Goal: Register for event/course

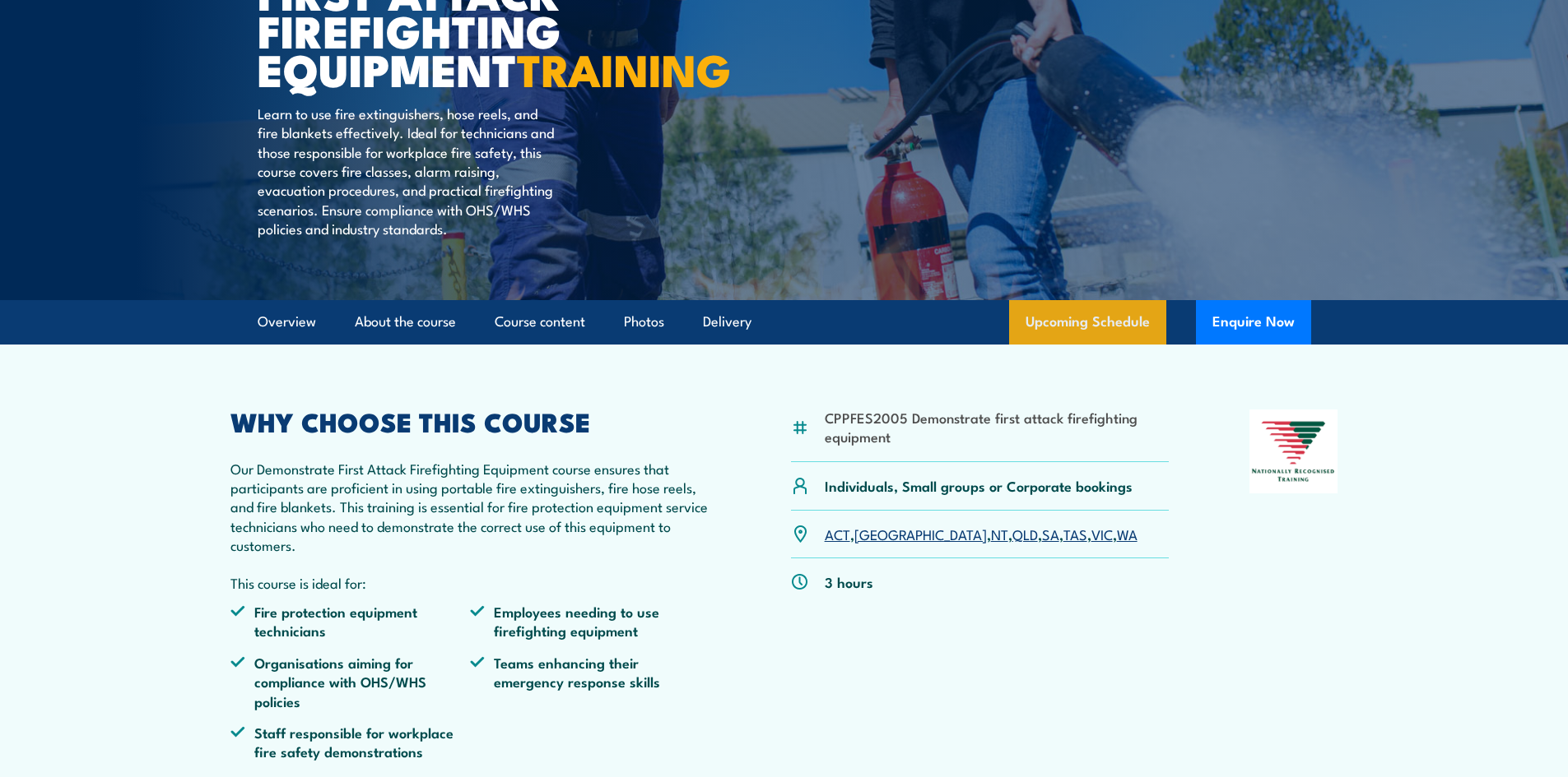
click at [1117, 345] on link "Upcoming Schedule" at bounding box center [1088, 321] width 158 height 44
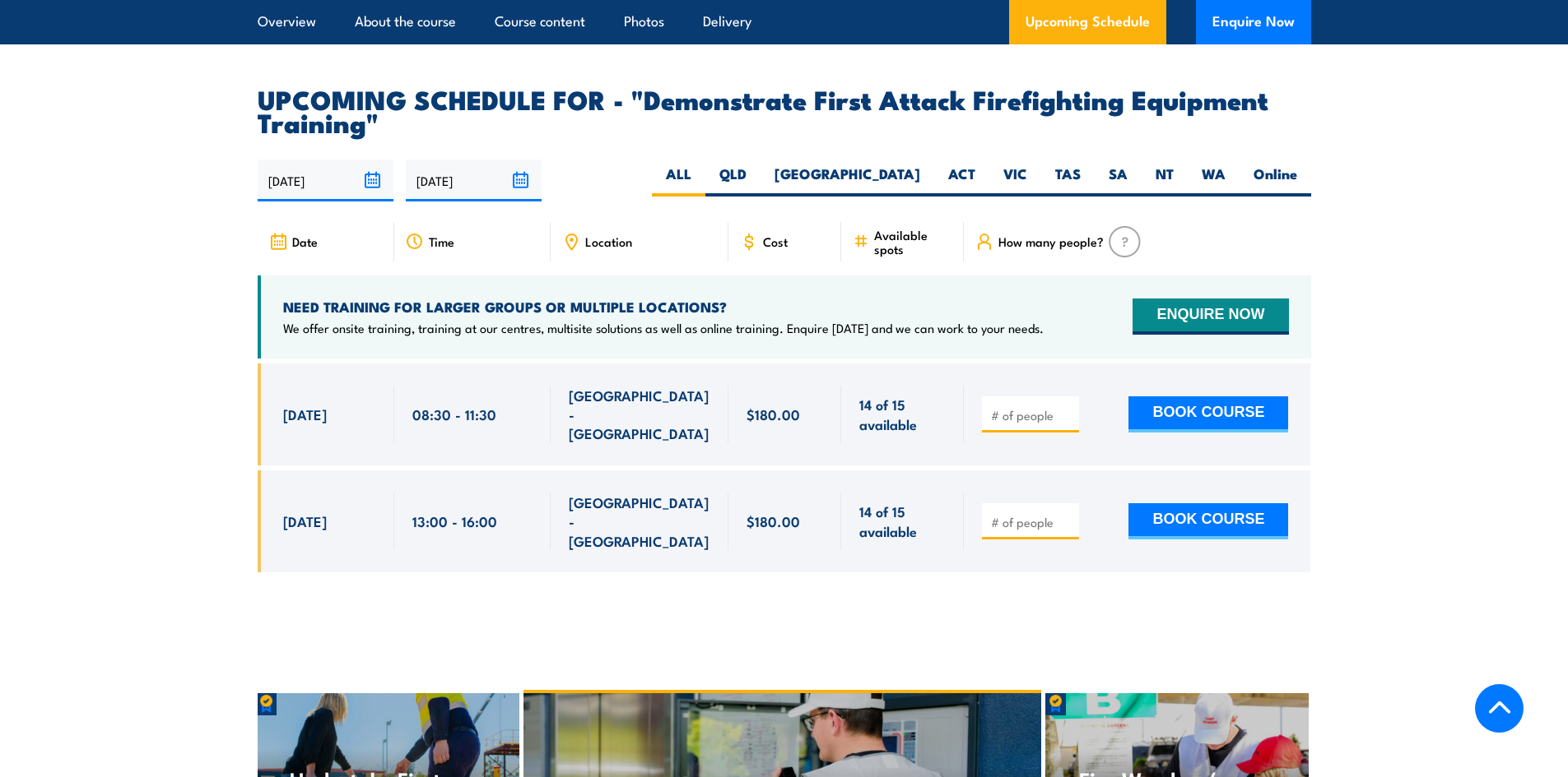
scroll to position [2900, 0]
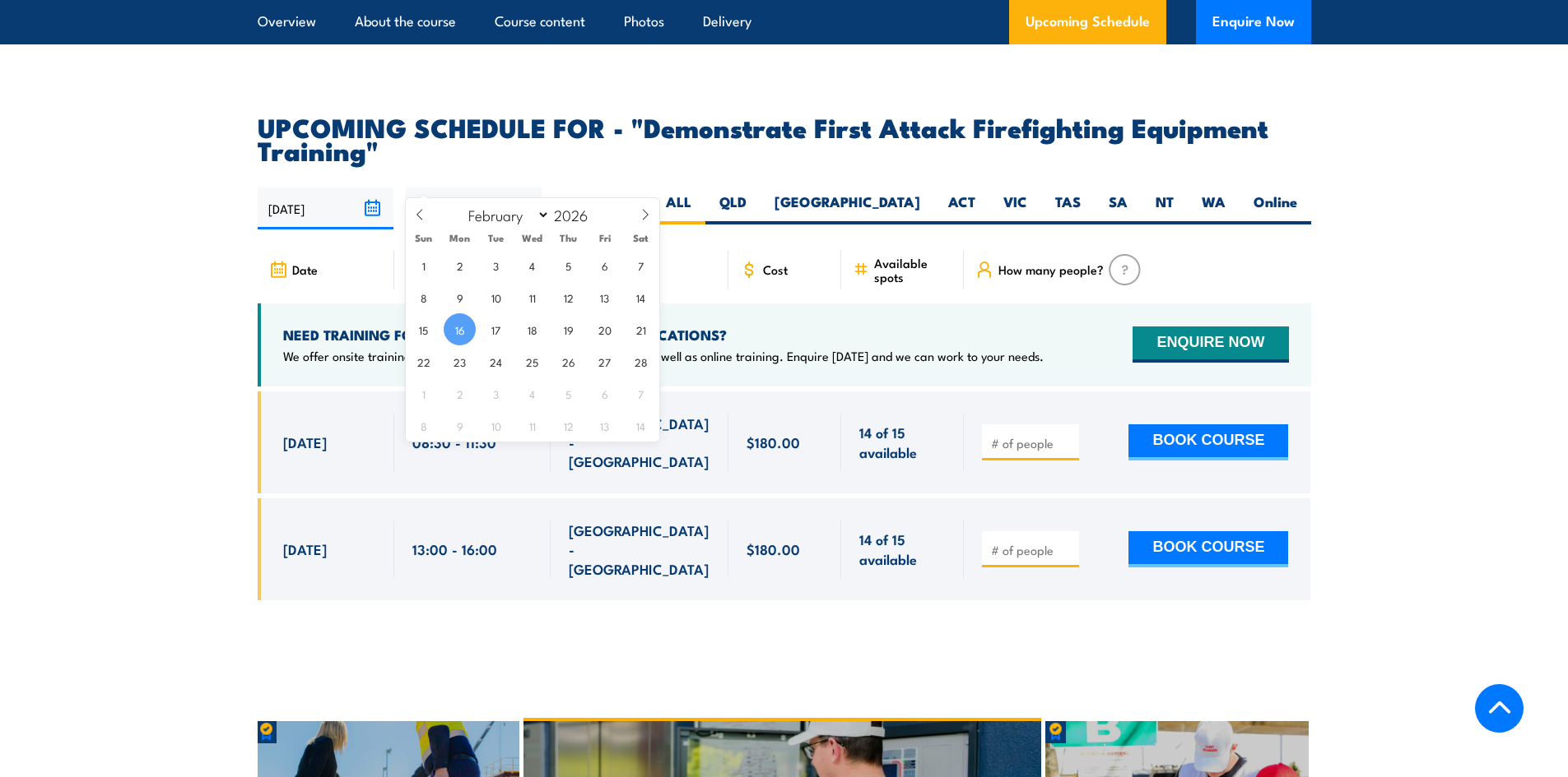
click at [522, 187] on input "[DATE]" at bounding box center [474, 208] width 136 height 42
click at [562, 215] on input "2026" at bounding box center [577, 215] width 54 height 20
click at [597, 218] on span at bounding box center [598, 219] width 11 height 10
type input "2025"
click at [532, 220] on select "January February March April May June July August September October November De…" at bounding box center [505, 215] width 90 height 22
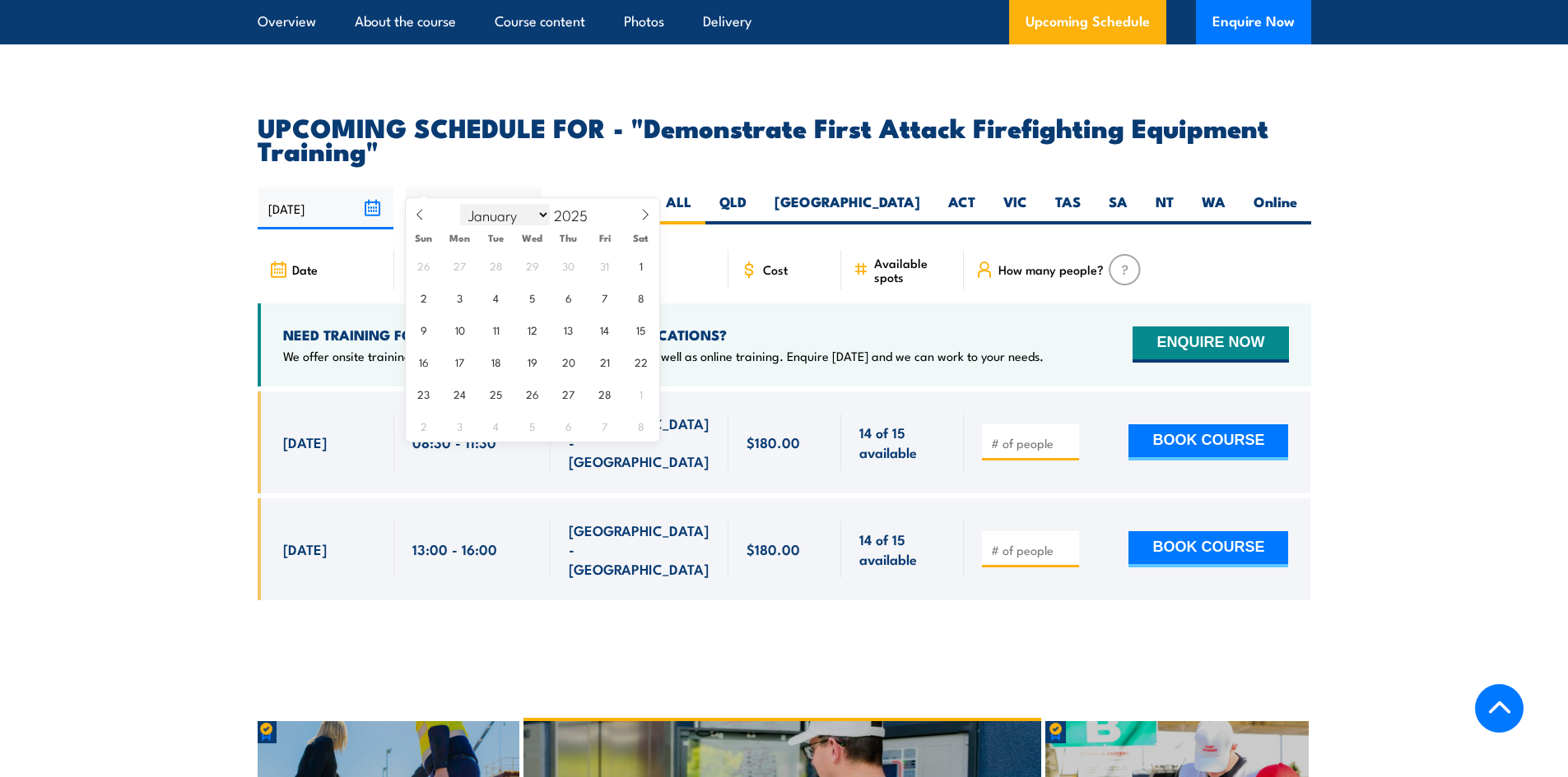
select select "8"
click at [460, 204] on select "January February March April May June July August September October November De…" at bounding box center [505, 215] width 90 height 22
click at [427, 268] on span "31" at bounding box center [423, 265] width 32 height 32
type input "31/08/2025"
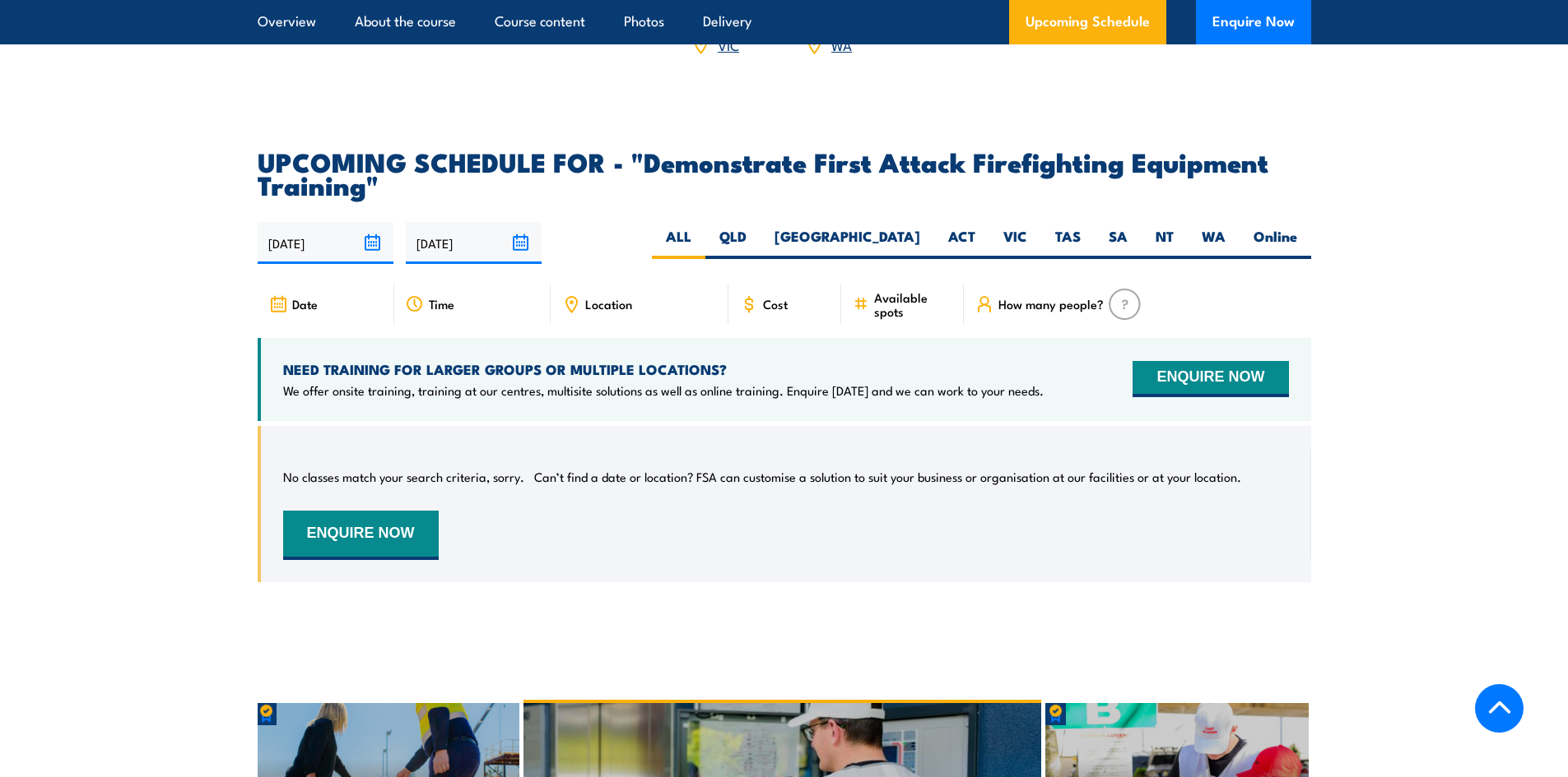
scroll to position [2817, 0]
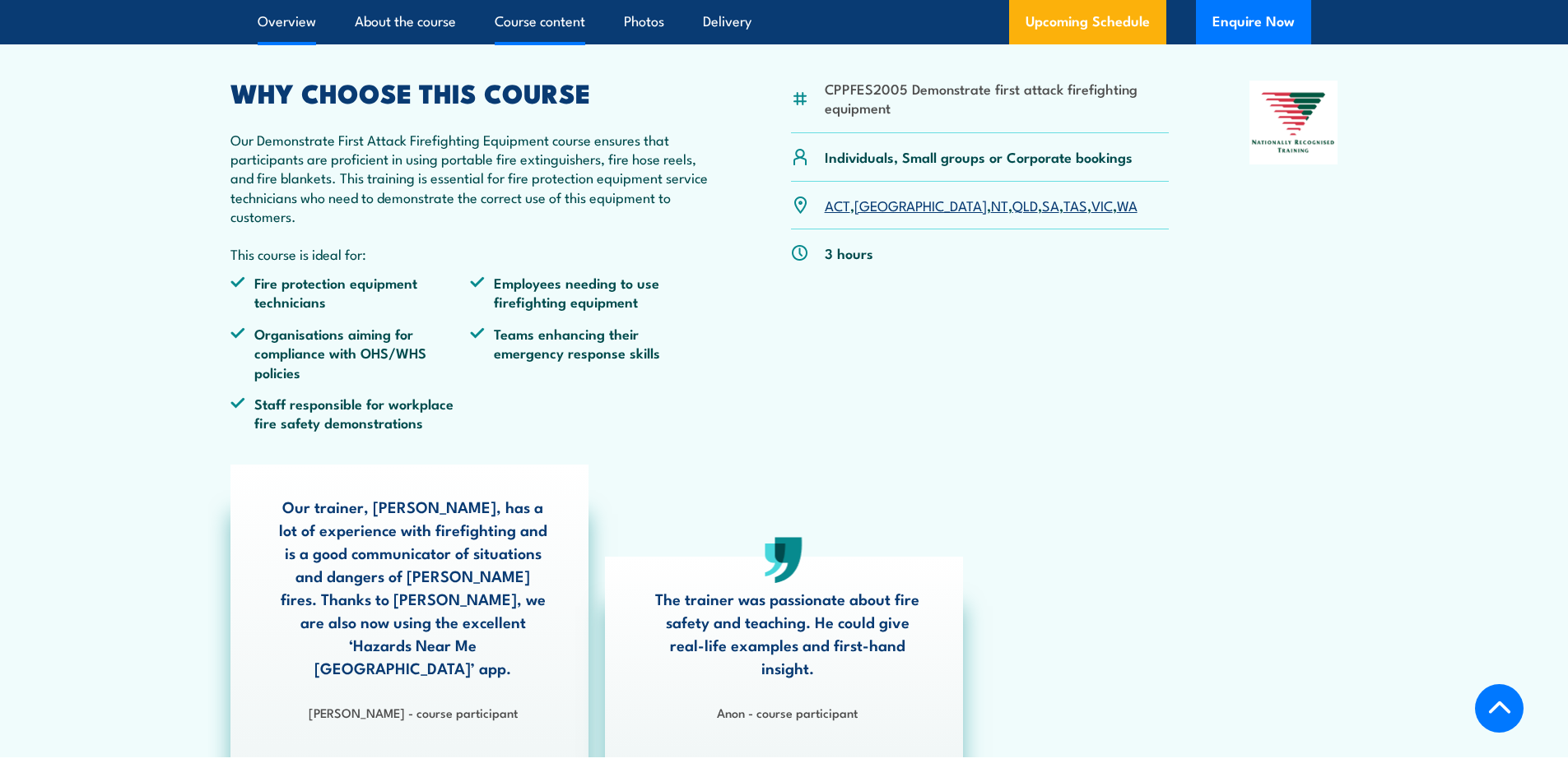
scroll to position [82, 0]
